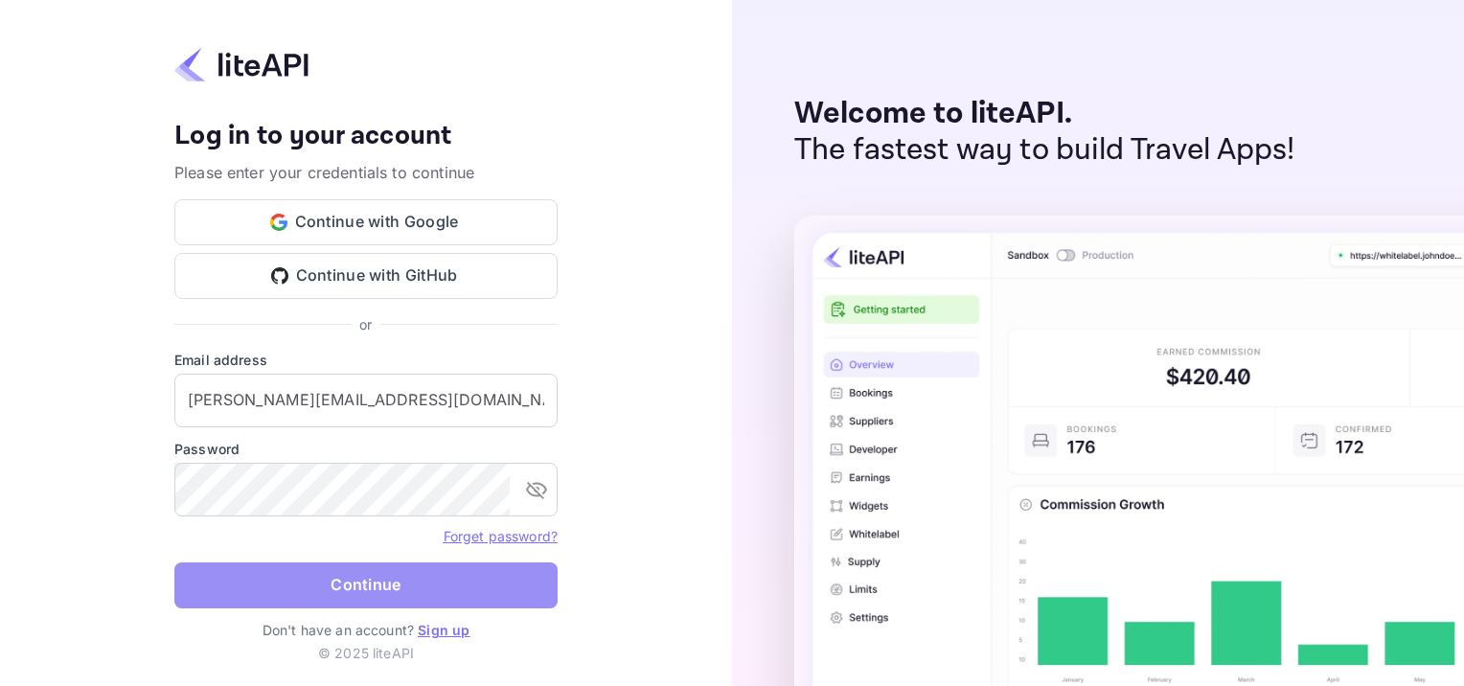
click at [308, 587] on button "Continue" at bounding box center [365, 585] width 383 height 46
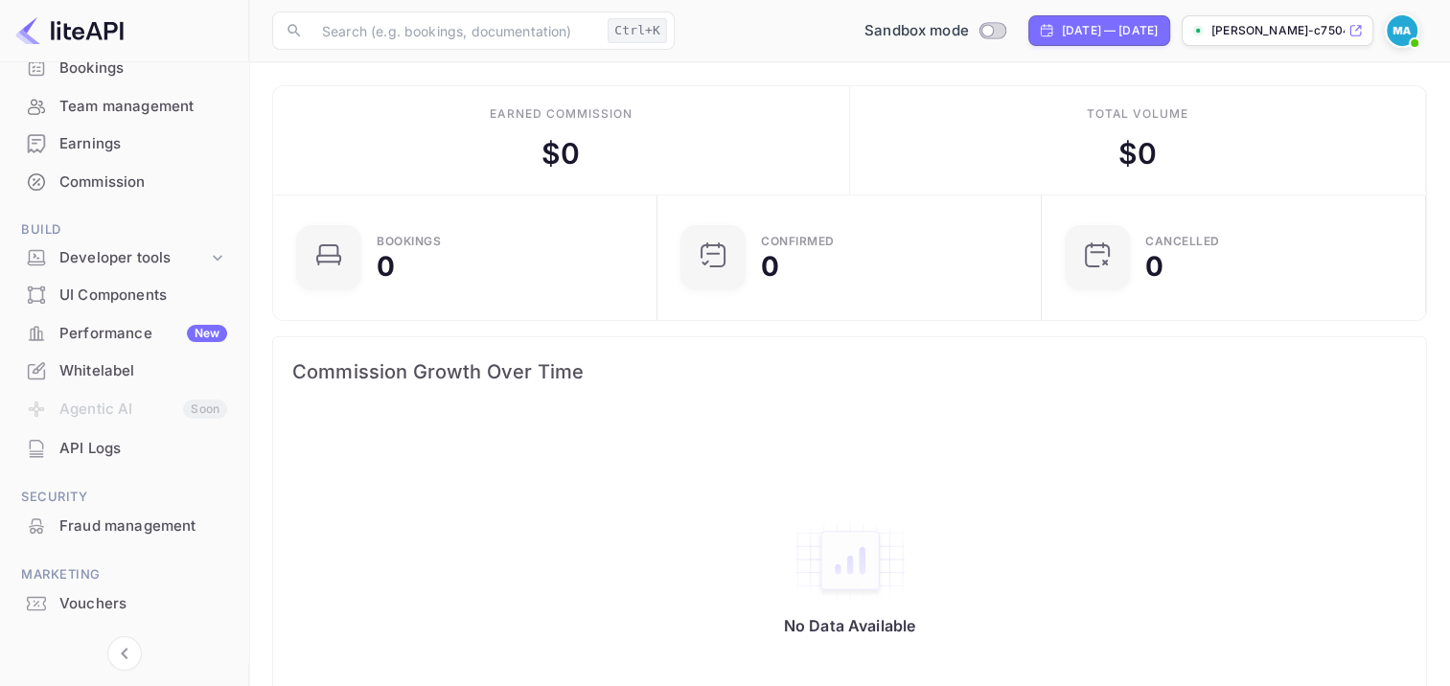
scroll to position [192, 0]
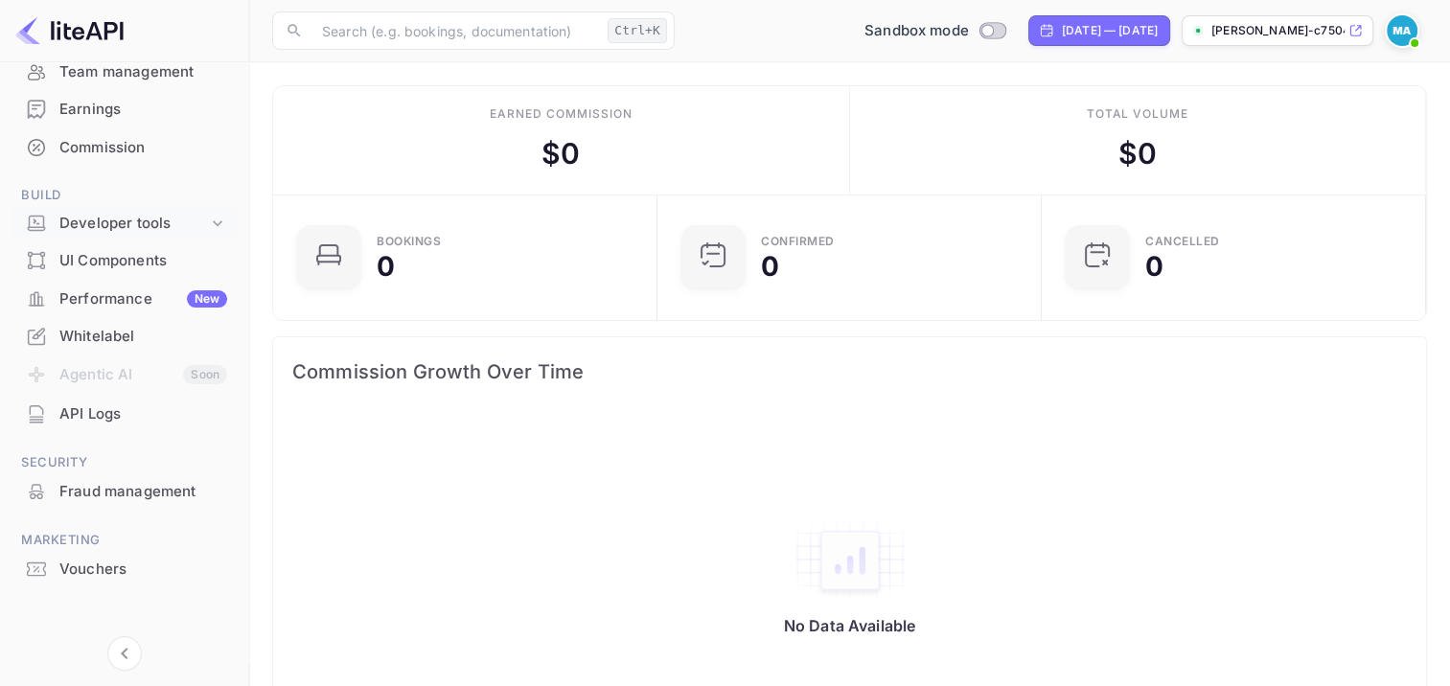
click at [172, 213] on div "Developer tools" at bounding box center [133, 224] width 149 height 22
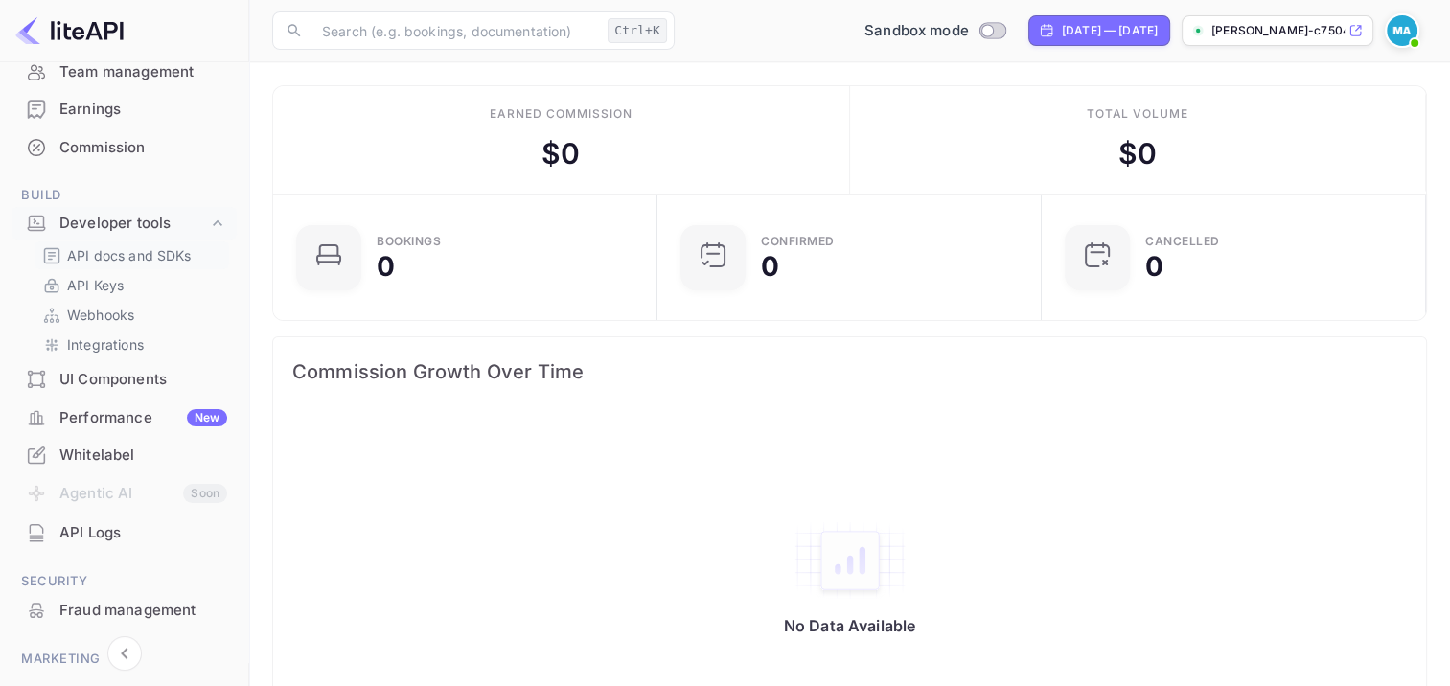
click at [147, 255] on p "API docs and SDKs" at bounding box center [129, 255] width 125 height 20
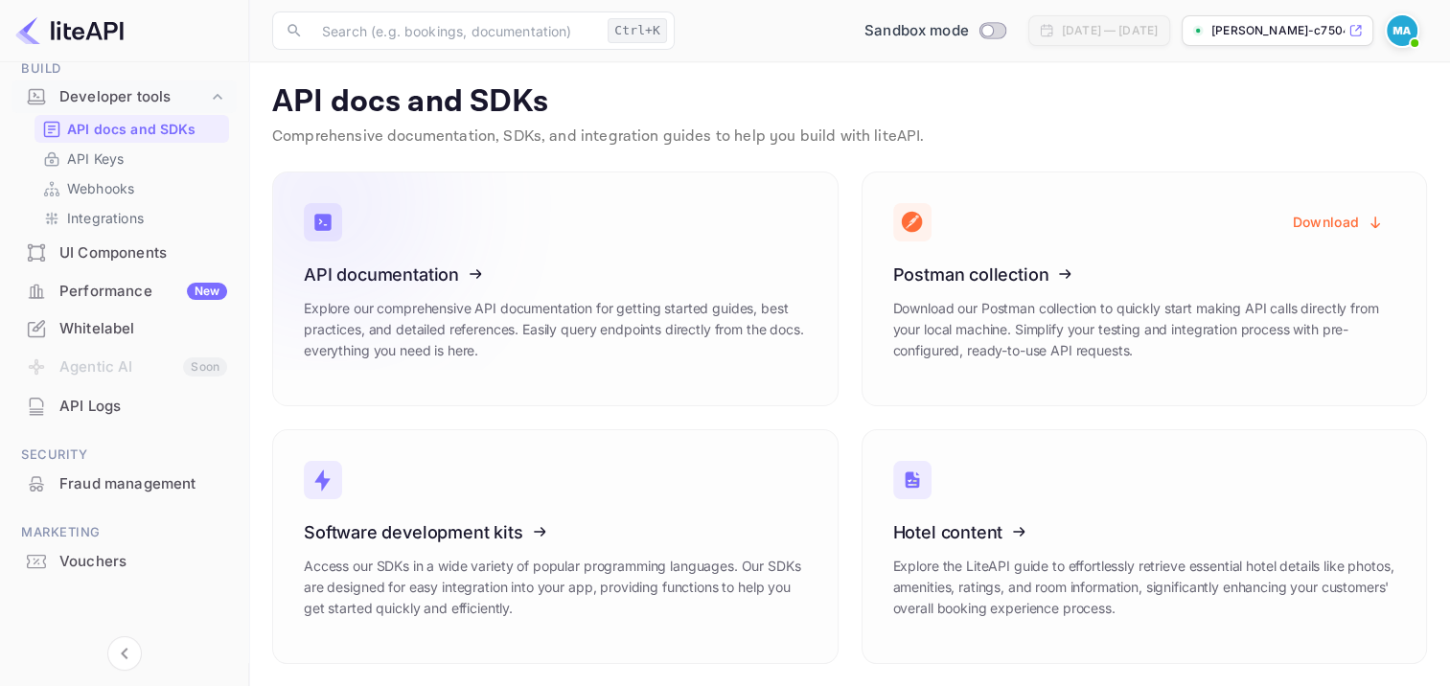
scroll to position [3, 0]
click at [458, 251] on icon at bounding box center [422, 270] width 298 height 197
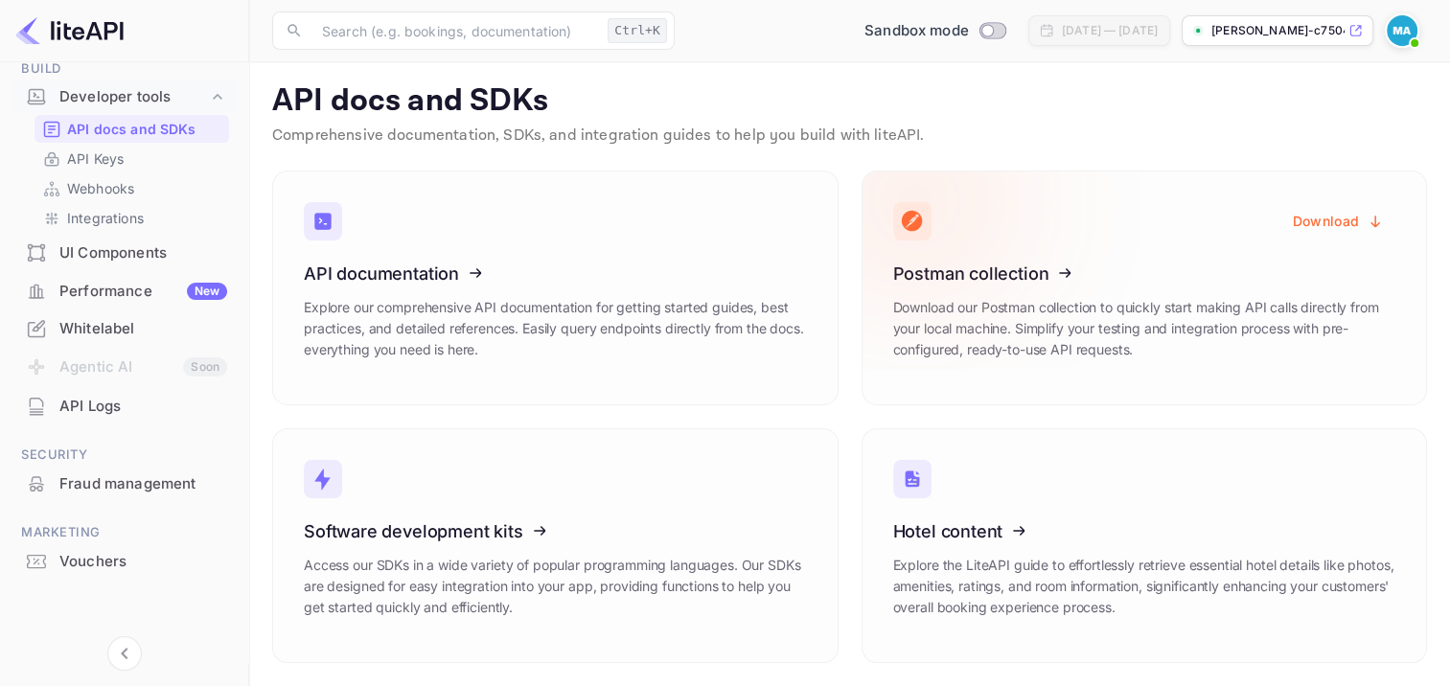
click at [981, 276] on icon at bounding box center [1011, 270] width 298 height 197
click at [1330, 229] on button "Download" at bounding box center [1338, 220] width 114 height 37
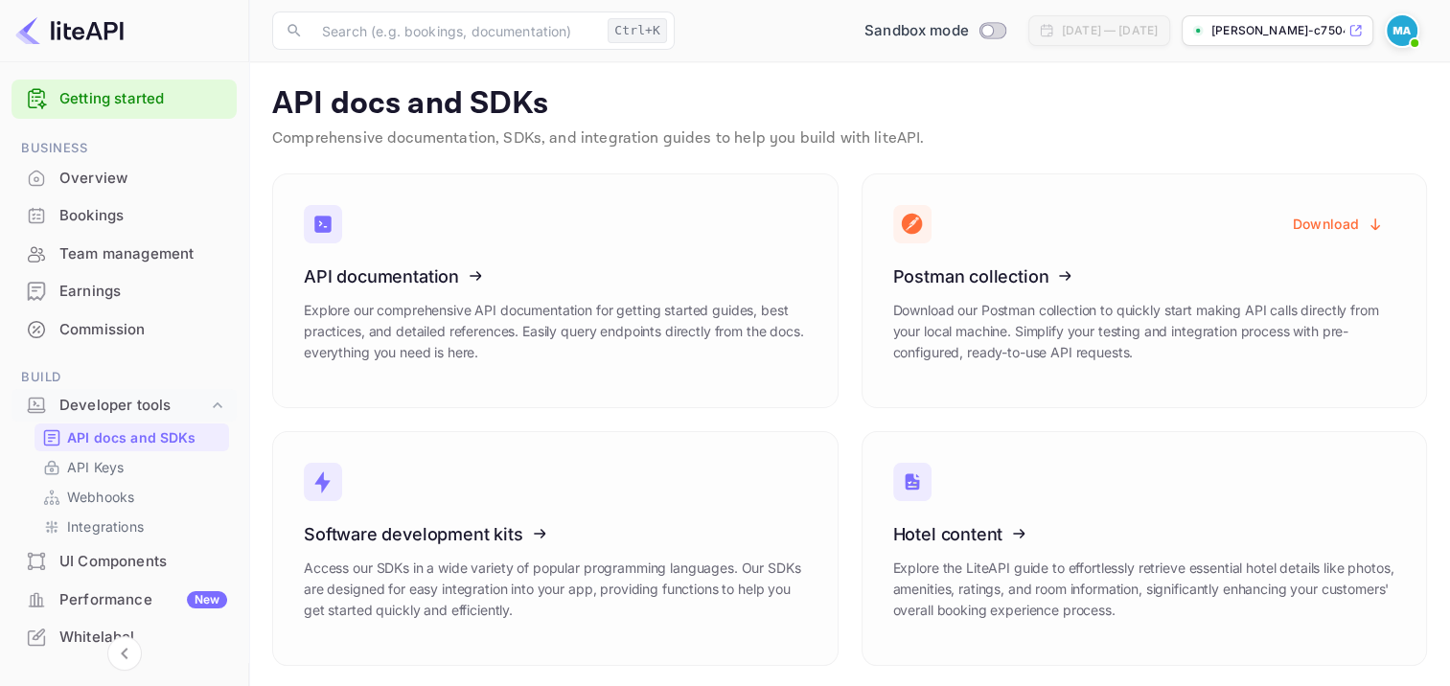
scroll to position [0, 0]
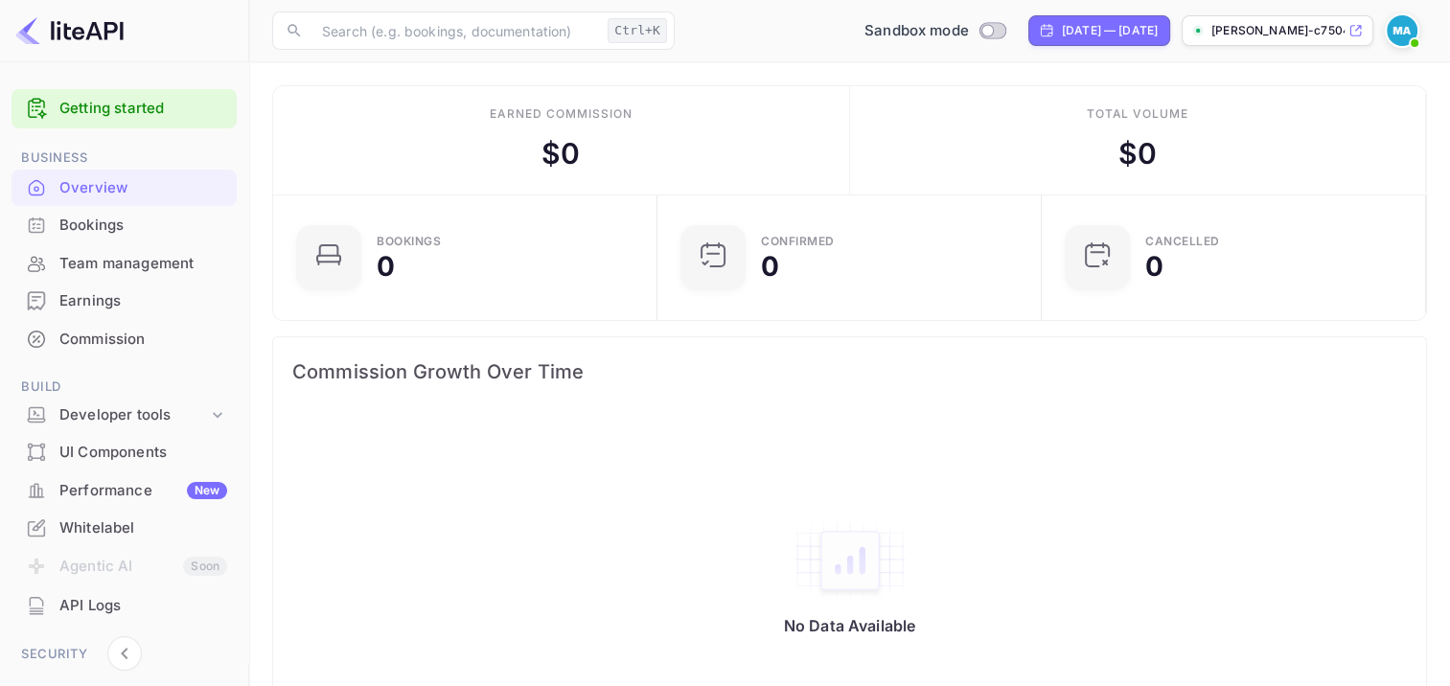
click at [1270, 30] on p "mohamed-aly-c7504.nuit..." at bounding box center [1277, 30] width 133 height 17
click at [1409, 35] on span at bounding box center [1414, 43] width 19 height 19
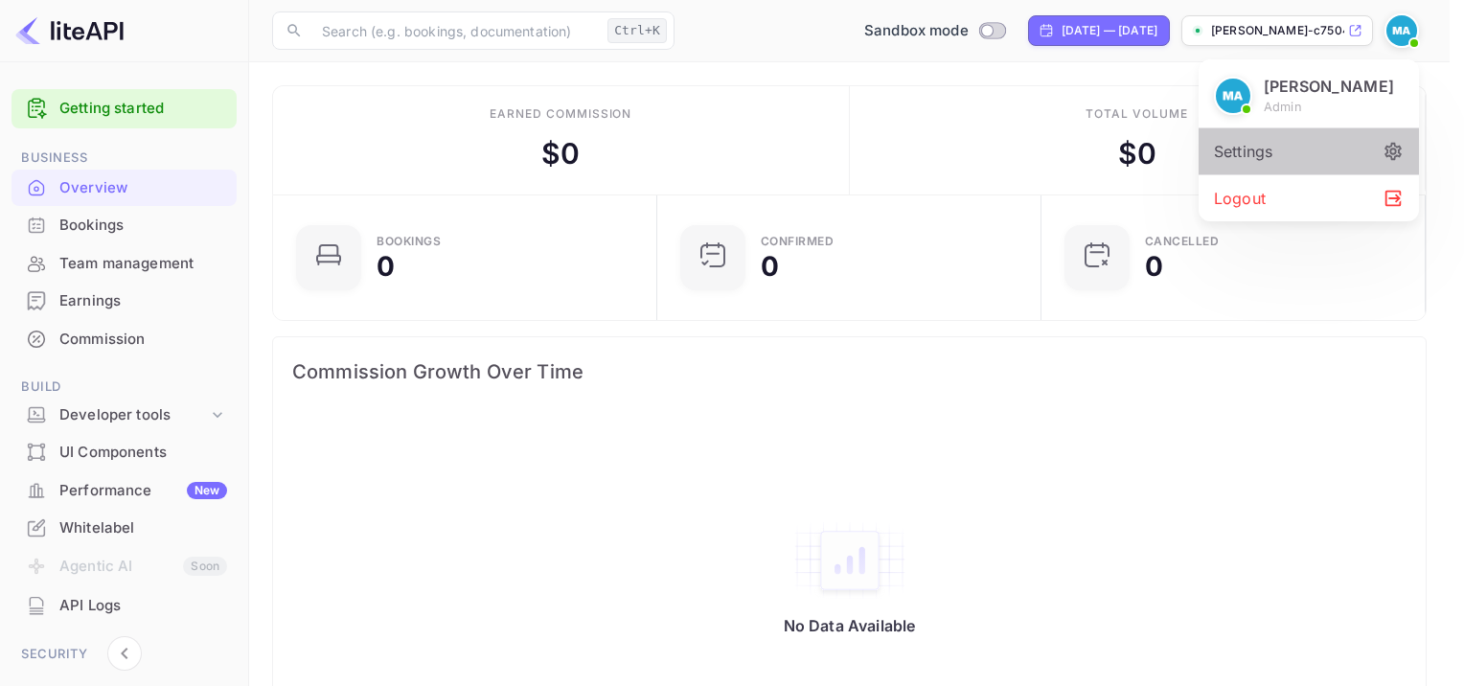
click at [1230, 156] on div "Settings" at bounding box center [1309, 151] width 220 height 46
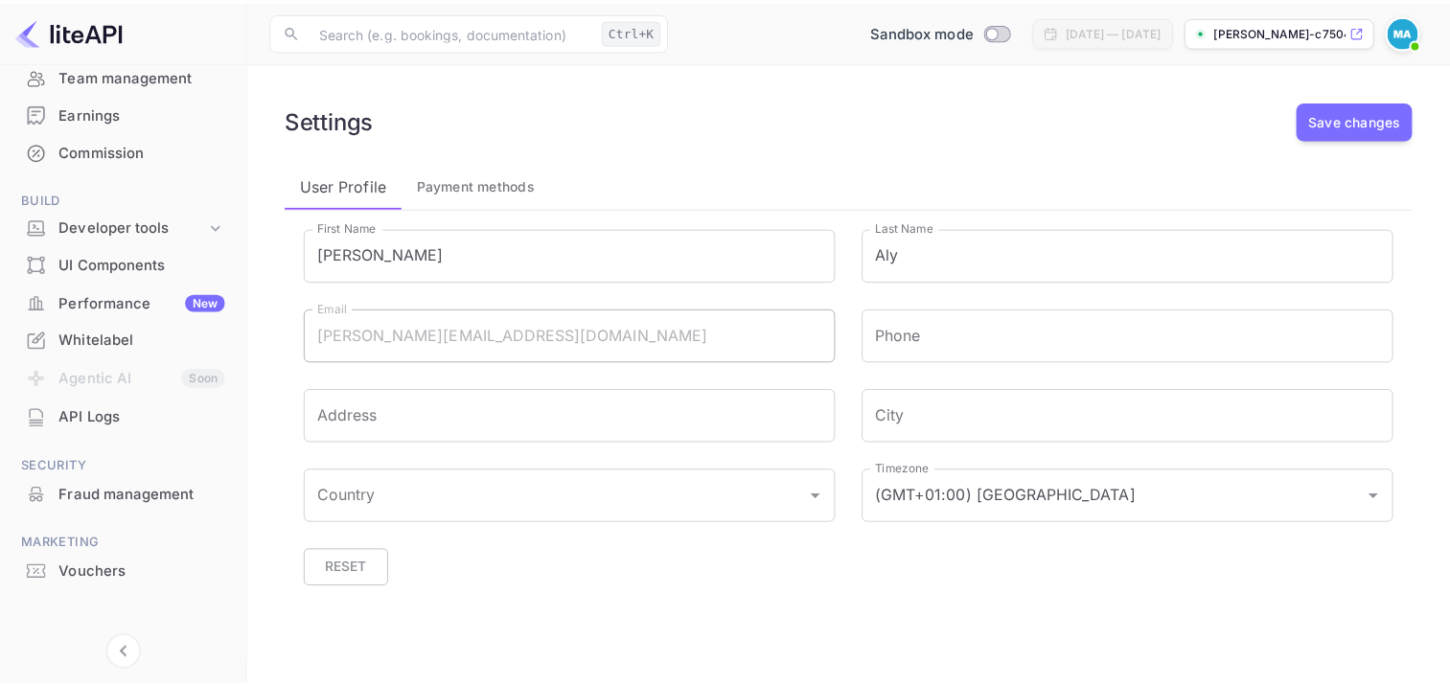
scroll to position [192, 0]
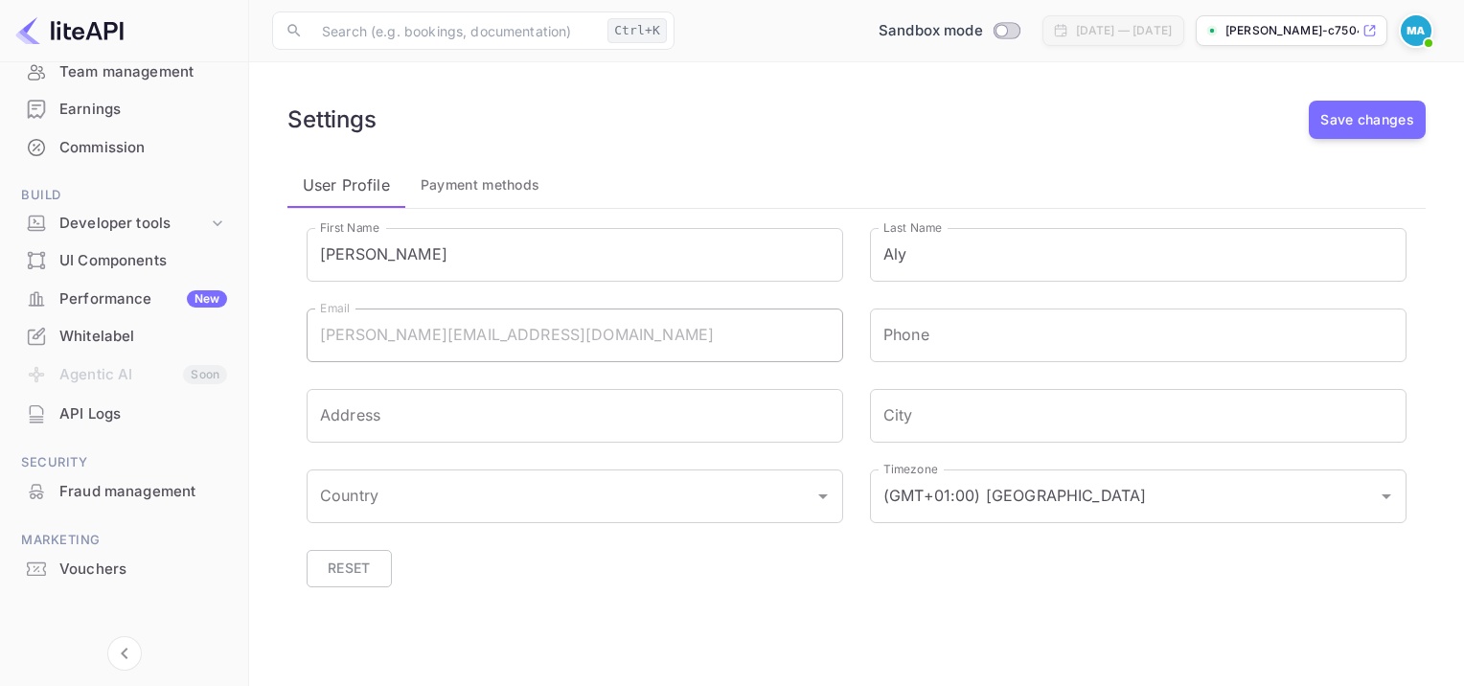
click at [96, 414] on div "API Logs" at bounding box center [143, 414] width 168 height 22
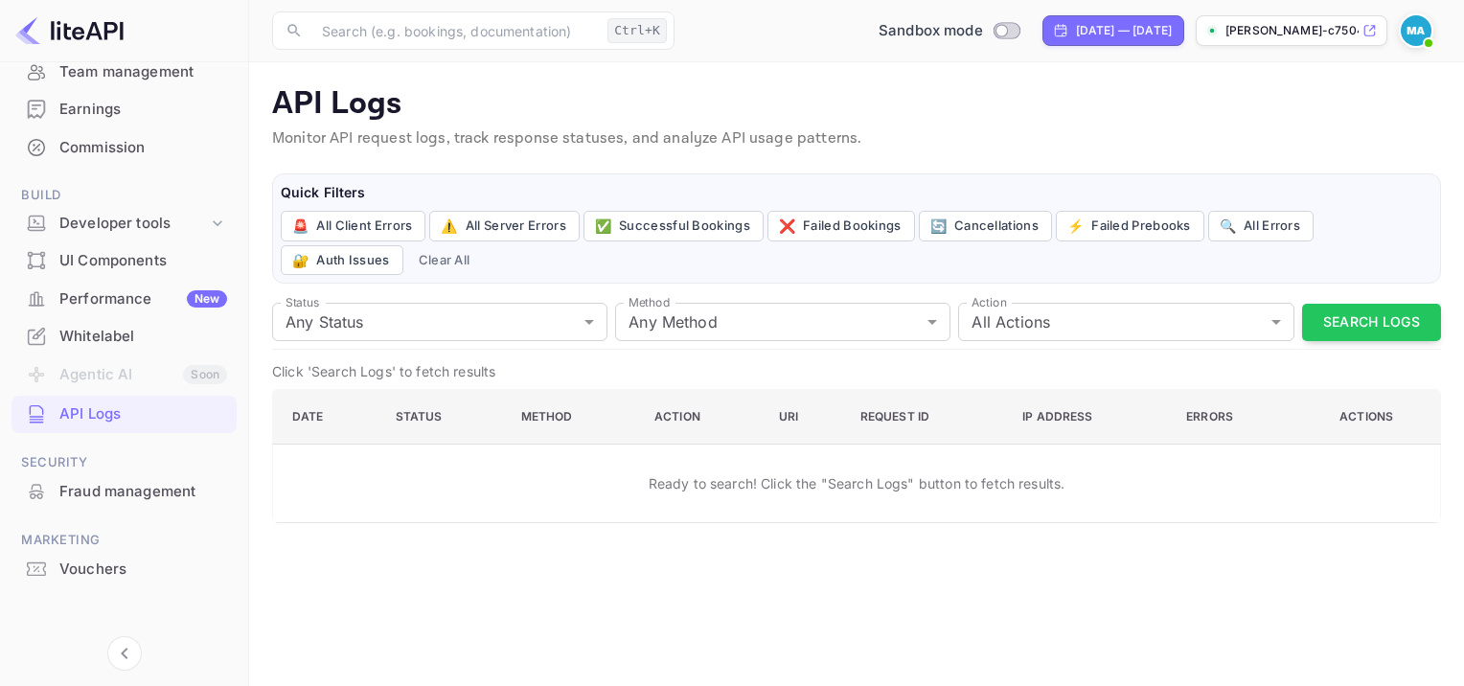
click at [778, 537] on main "API Logs Monitor API request logs, track response statuses, and analyze API usa…" at bounding box center [856, 374] width 1215 height 624
drag, startPoint x: 1307, startPoint y: 119, endPoint x: 1153, endPoint y: 121, distance: 154.3
click at [1305, 119] on p "API Logs" at bounding box center [856, 104] width 1169 height 38
click at [96, 497] on div "Fraud management" at bounding box center [143, 492] width 168 height 22
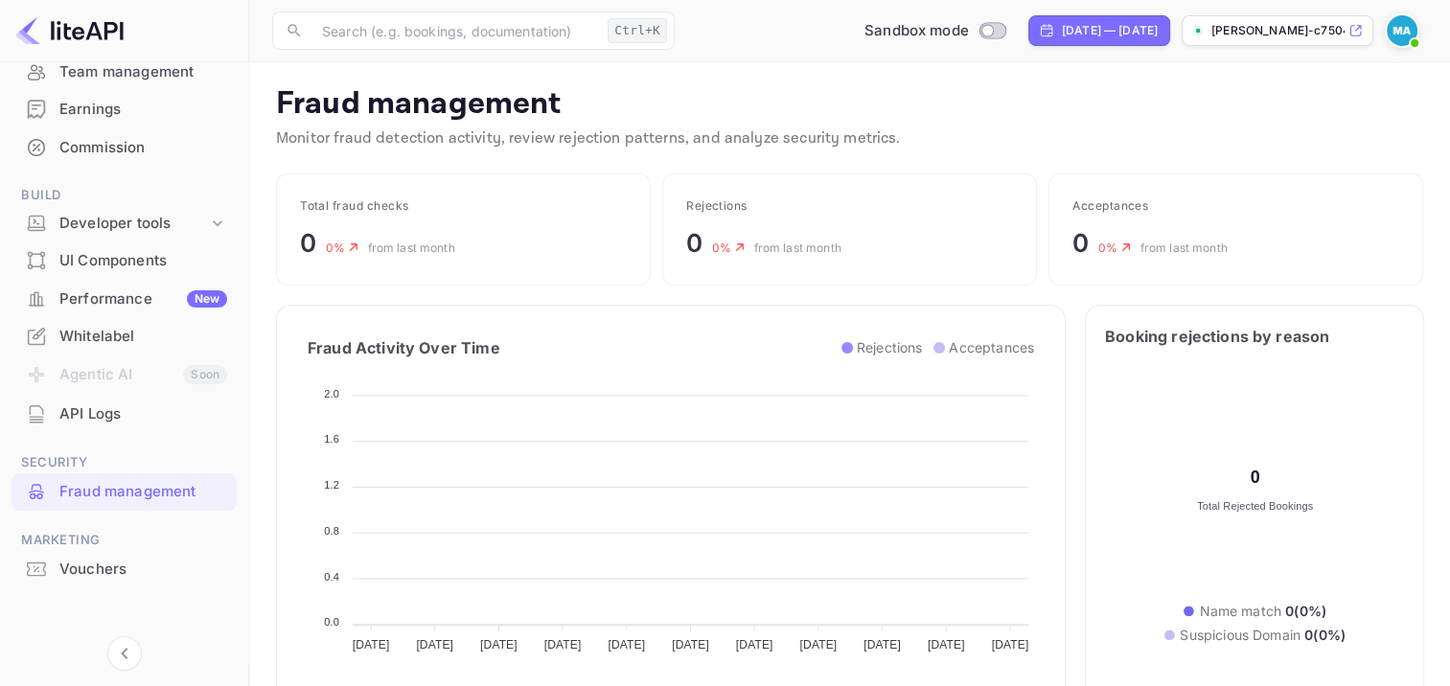
click at [127, 307] on div "Performance New" at bounding box center [143, 299] width 168 height 22
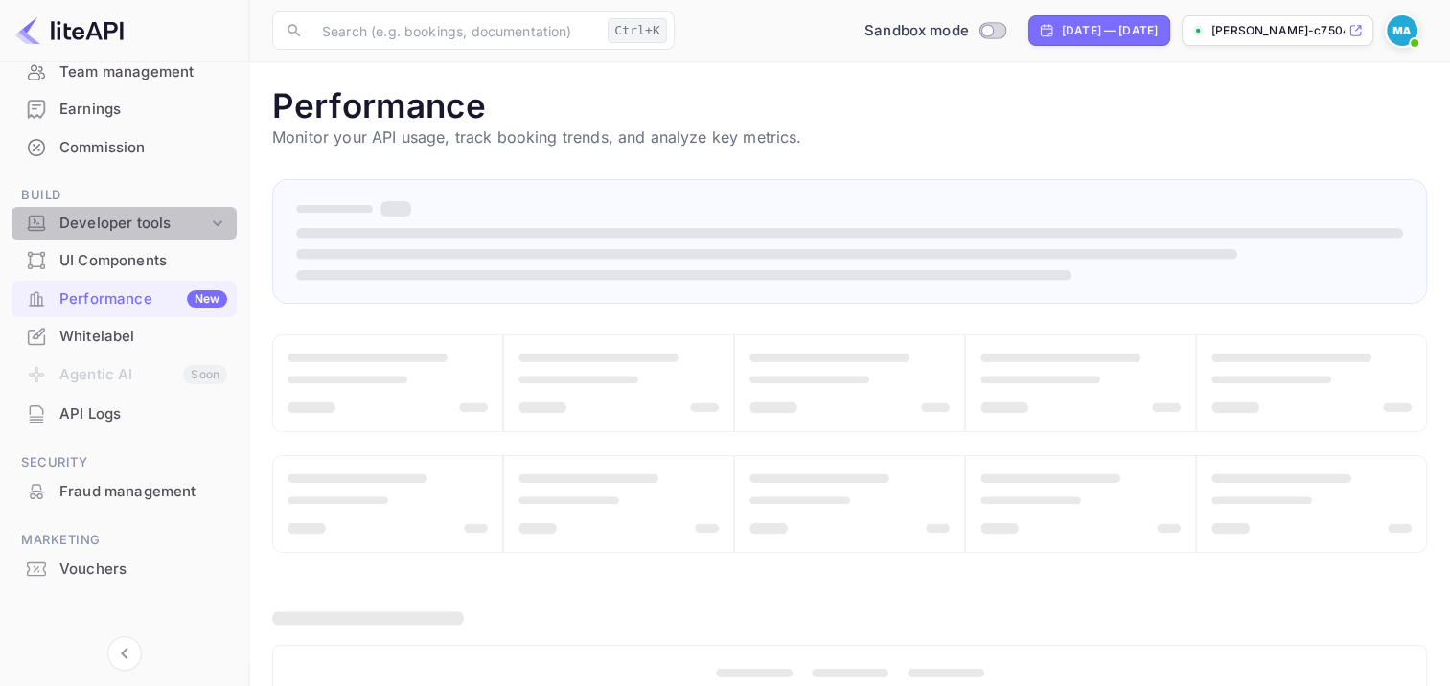
click at [172, 218] on div "Developer tools" at bounding box center [133, 224] width 149 height 22
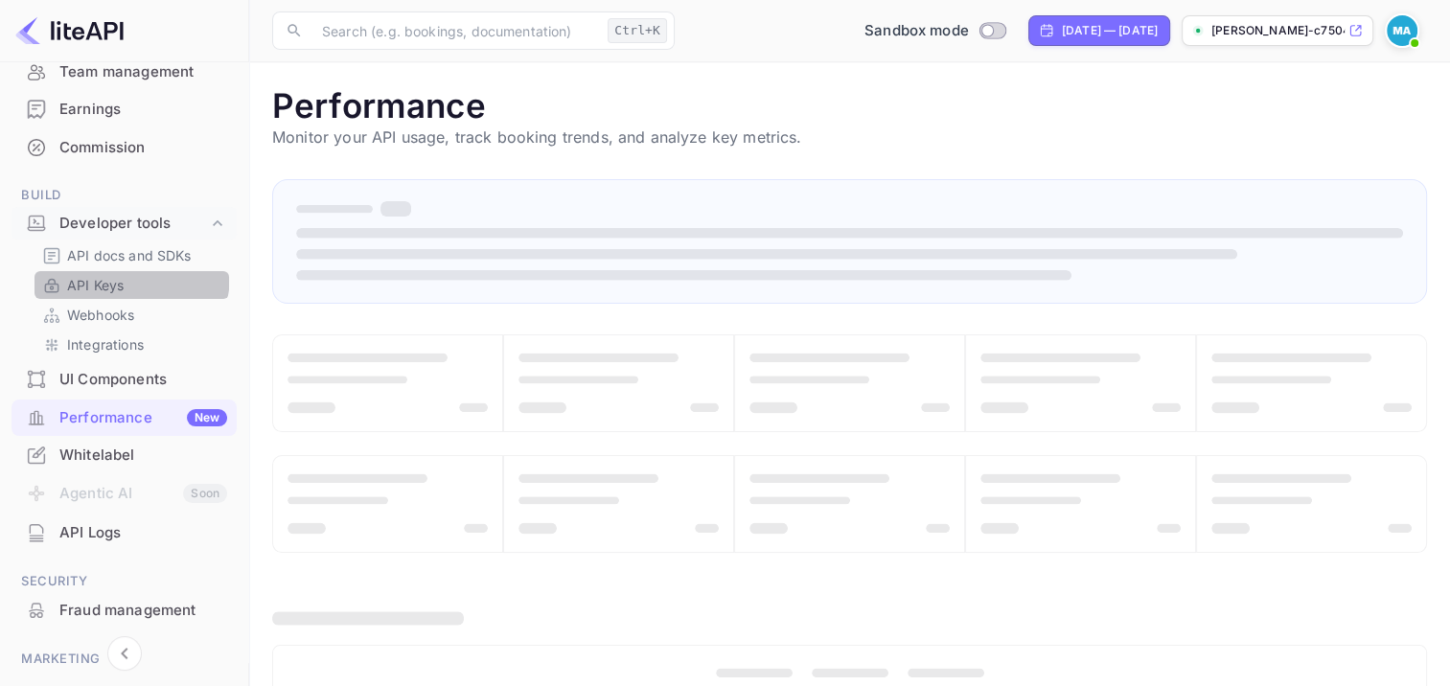
drag, startPoint x: 130, startPoint y: 276, endPoint x: 108, endPoint y: 280, distance: 22.4
click at [129, 276] on link "API Keys" at bounding box center [131, 285] width 179 height 20
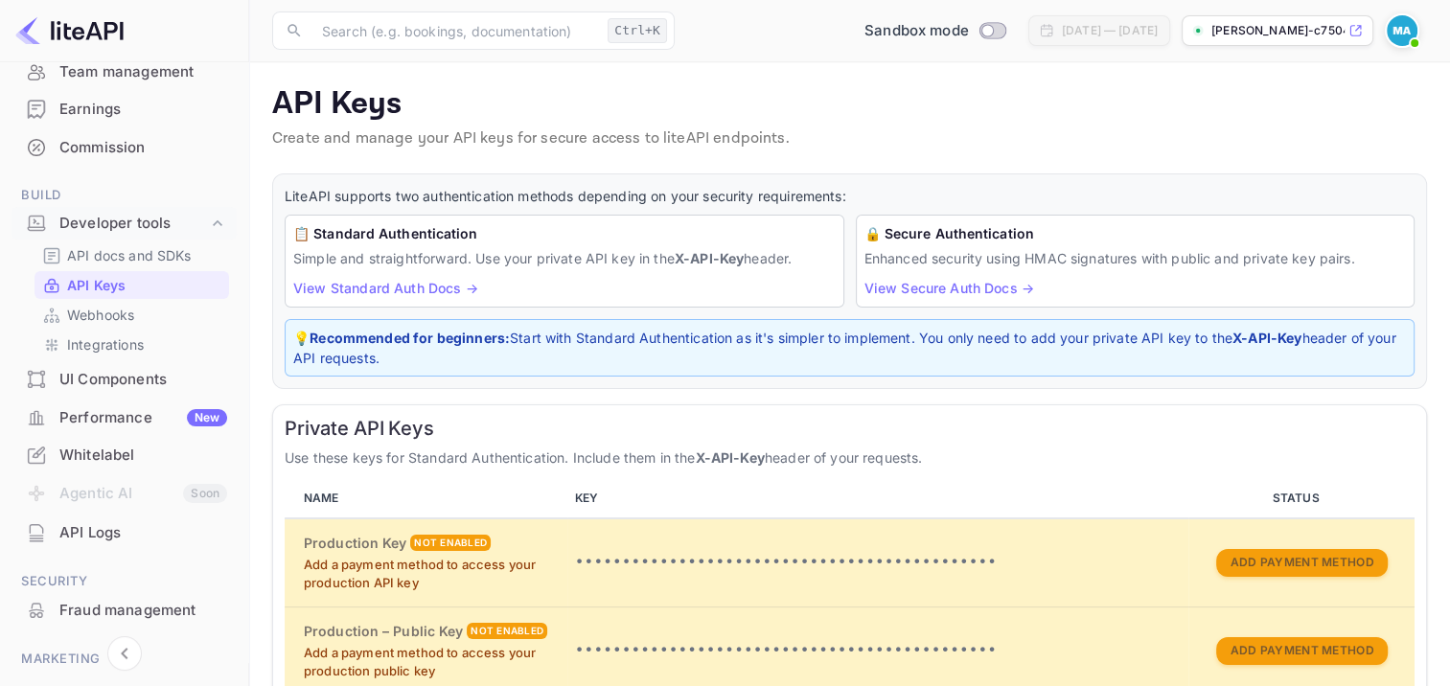
click at [126, 289] on link "API Keys" at bounding box center [131, 285] width 179 height 20
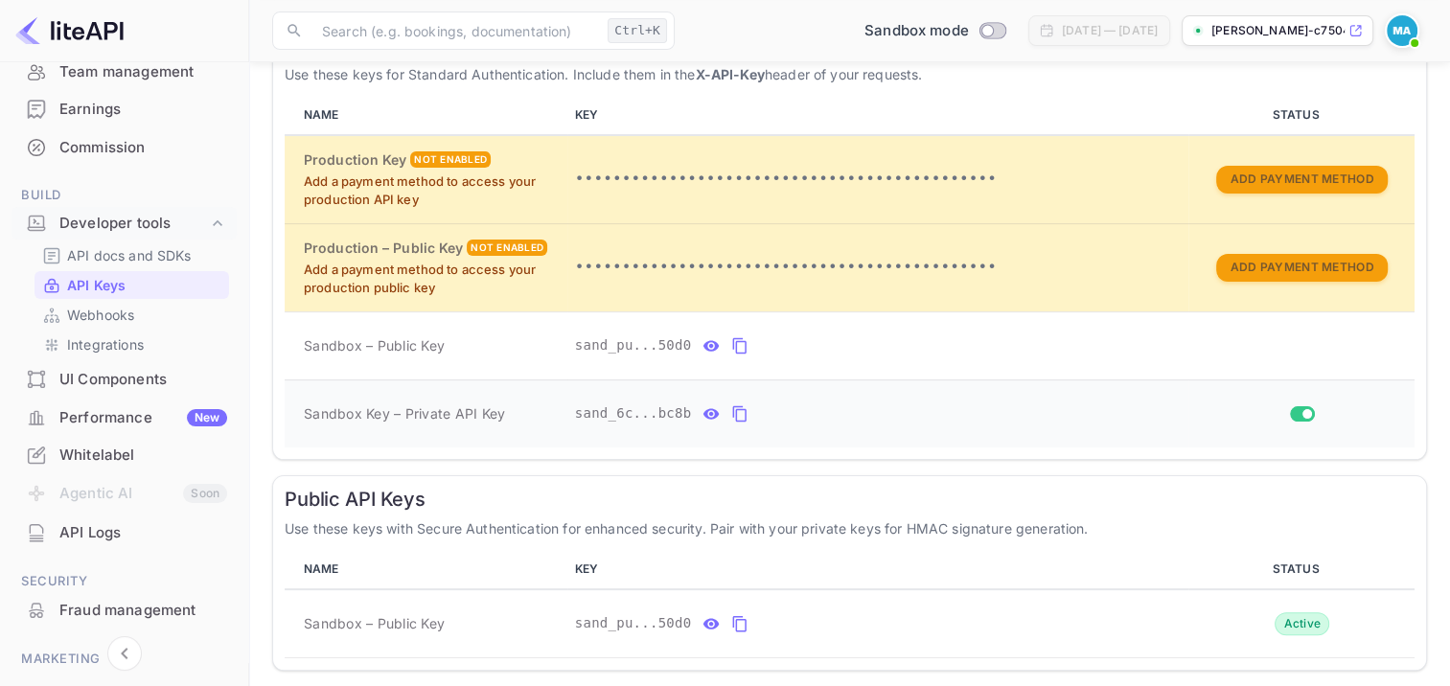
scroll to position [445, 0]
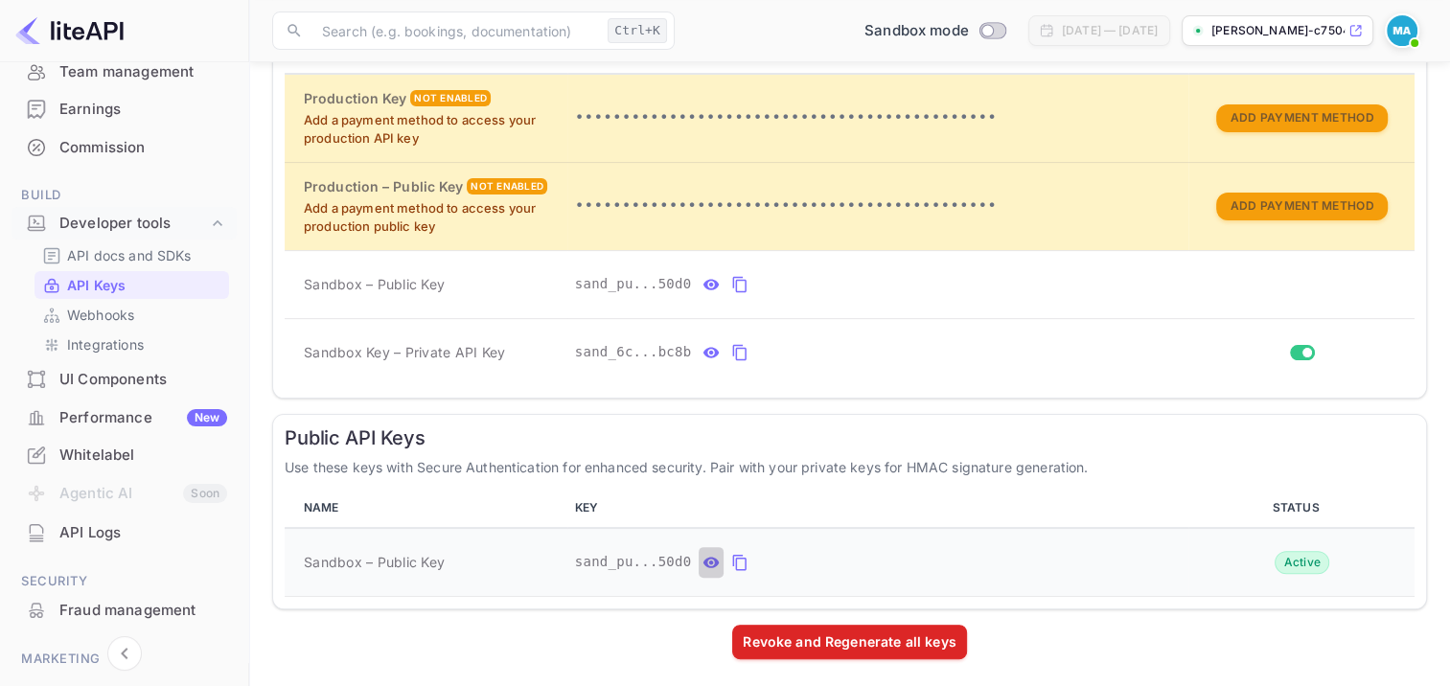
click at [703, 560] on icon "public api keys table" at bounding box center [711, 562] width 16 height 11
drag, startPoint x: 440, startPoint y: 557, endPoint x: 295, endPoint y: 564, distance: 144.9
click at [295, 564] on td "Sandbox – Public Key" at bounding box center [426, 562] width 283 height 69
click at [628, 566] on span "sand_public_559c966d-04f0-11f0-823a-42010ac950d0" at bounding box center [775, 562] width 400 height 20
click at [628, 558] on span "sand_public_559c966d-04f0-11f0-823a-42010ac950d0" at bounding box center [775, 562] width 400 height 20
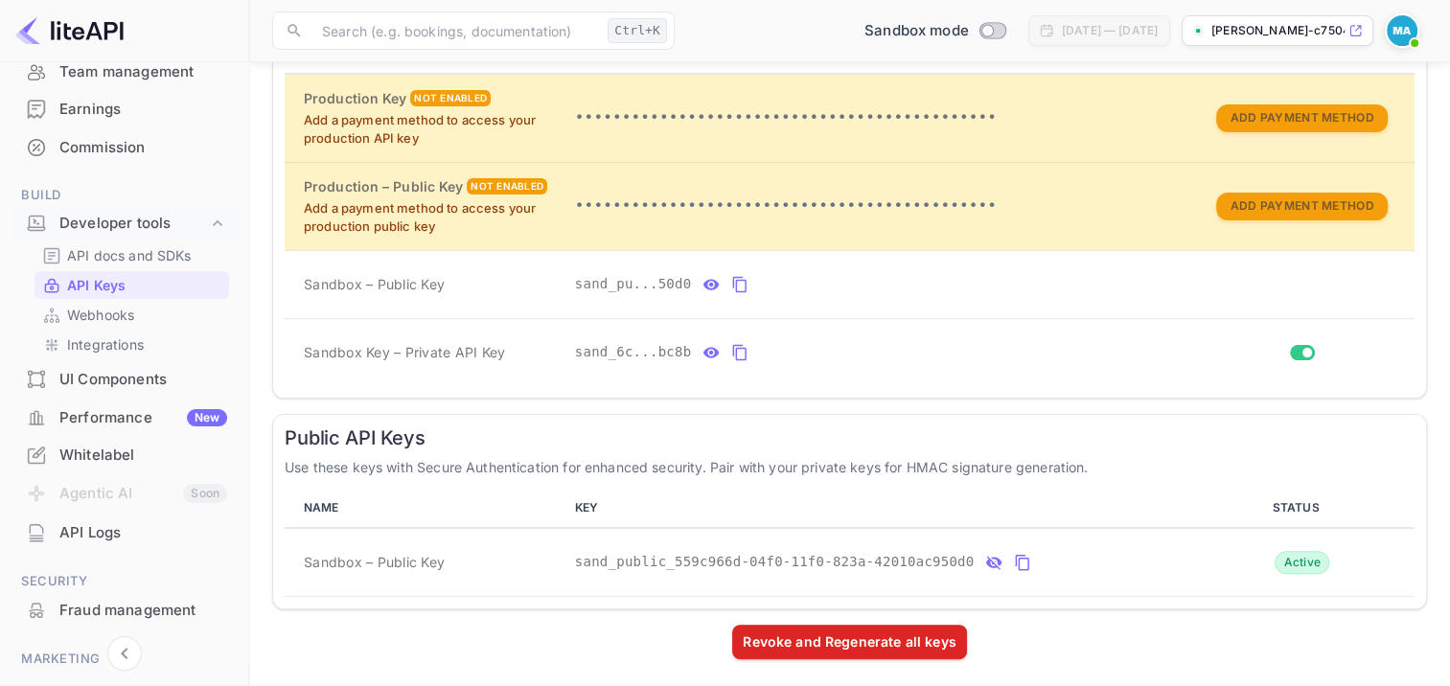
click at [1016, 556] on icon "public api keys table" at bounding box center [1022, 563] width 13 height 16
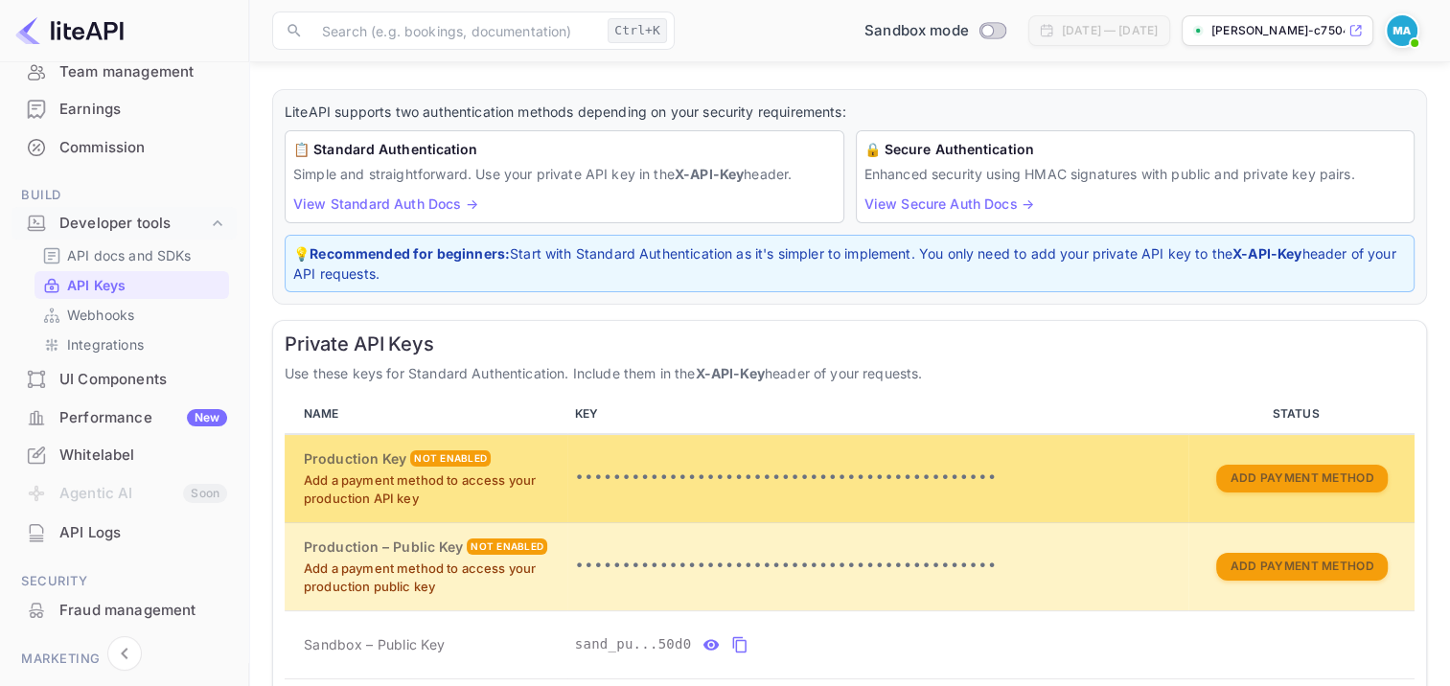
scroll to position [0, 0]
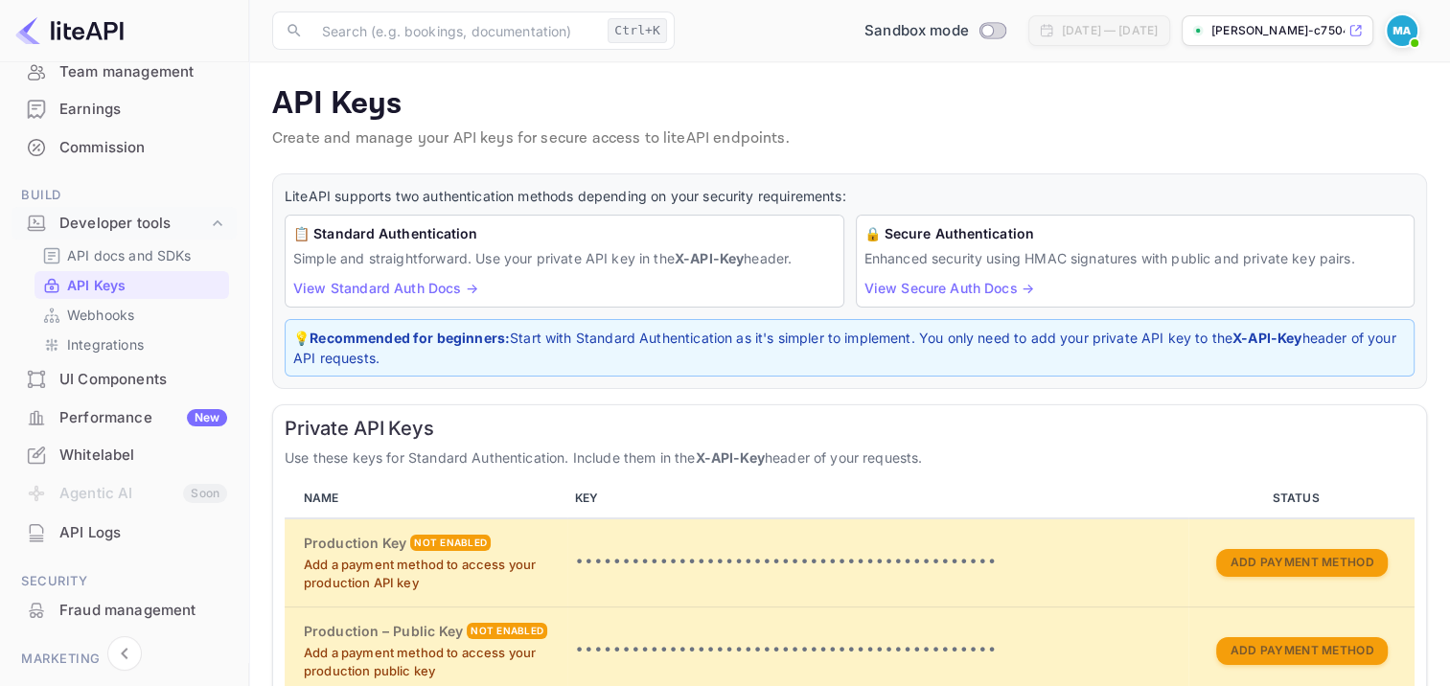
click at [429, 286] on link "View Standard Auth Docs →" at bounding box center [385, 288] width 185 height 16
